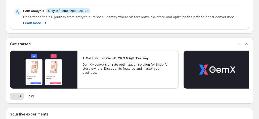
scroll to position [191, 0]
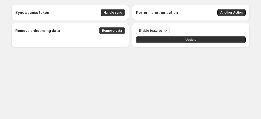
click at [157, 31] on span "Enable features" at bounding box center [151, 31] width 24 height 4
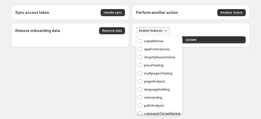
click at [156, 73] on p "multipagesTesting" at bounding box center [158, 73] width 28 height 5
click at [153, 80] on p "pageAnalysis" at bounding box center [154, 81] width 21 height 5
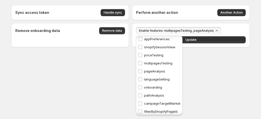
scroll to position [3, 0]
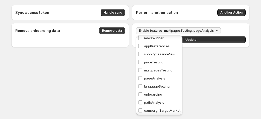
click at [150, 102] on p "pathAnalysis" at bounding box center [154, 102] width 20 height 5
click at [195, 71] on div "Sync access token Handle sync Perform another action Another Action Remove onbo…" at bounding box center [130, 37] width 251 height 74
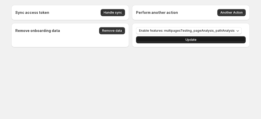
click at [197, 39] on button "Update" at bounding box center [191, 39] width 110 height 7
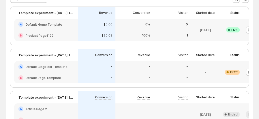
scroll to position [101, 0]
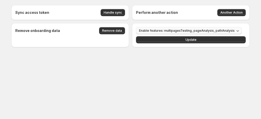
click at [168, 31] on span "Enable features: multipagesTesting, pageAnalysis, pathAnalysis" at bounding box center [187, 31] width 96 height 4
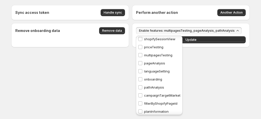
scroll to position [28, 0]
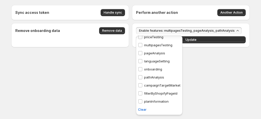
click at [220, 76] on body "Sync access token Handle sync Perform another action Another Action Remove onbo…" at bounding box center [130, 59] width 261 height 119
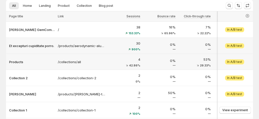
scroll to position [50, 0]
